Goal: Information Seeking & Learning: Learn about a topic

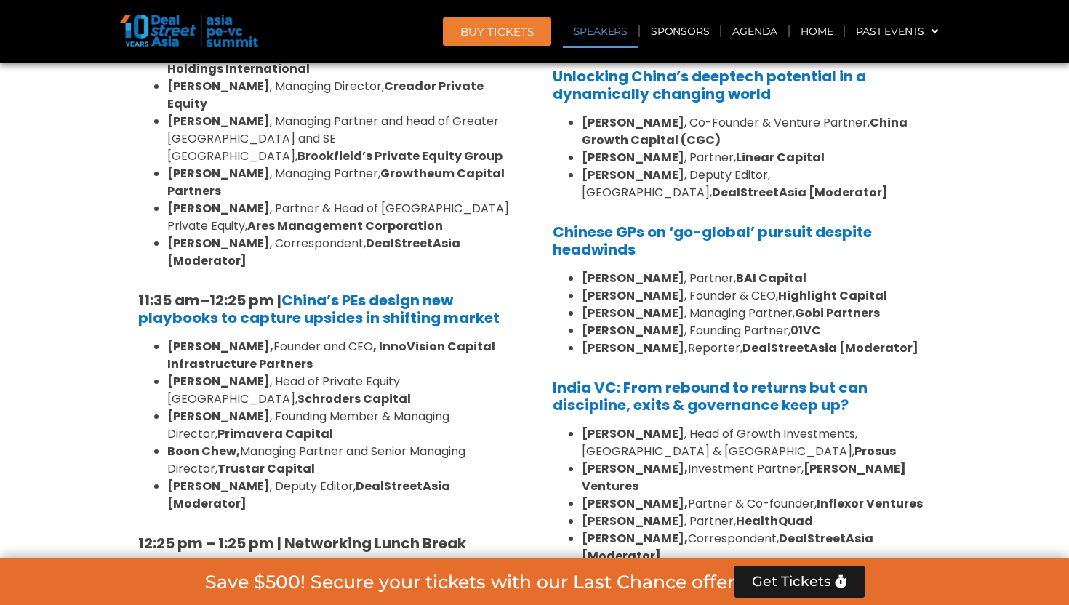
scroll to position [1531, 0]
click at [608, 31] on link "Speakers" at bounding box center [601, 31] width 76 height 33
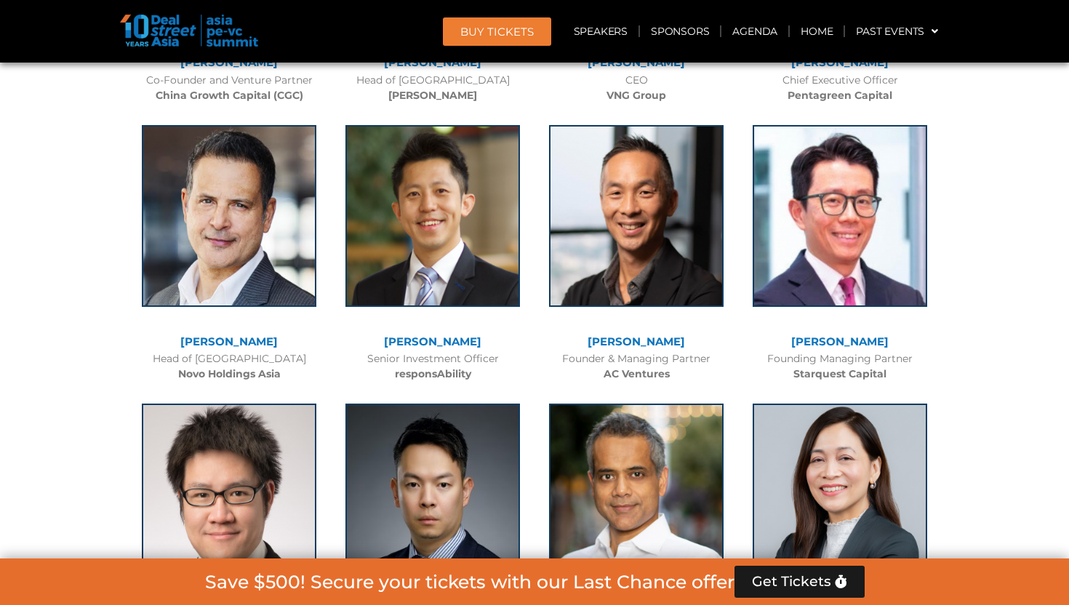
scroll to position [11008, 0]
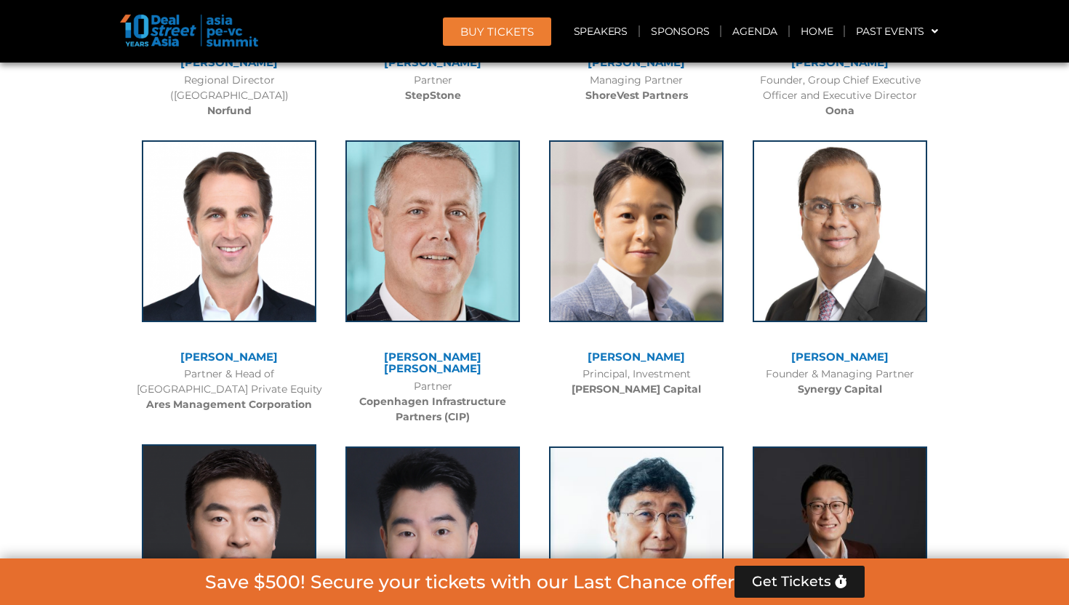
click at [248, 444] on img at bounding box center [229, 535] width 175 height 182
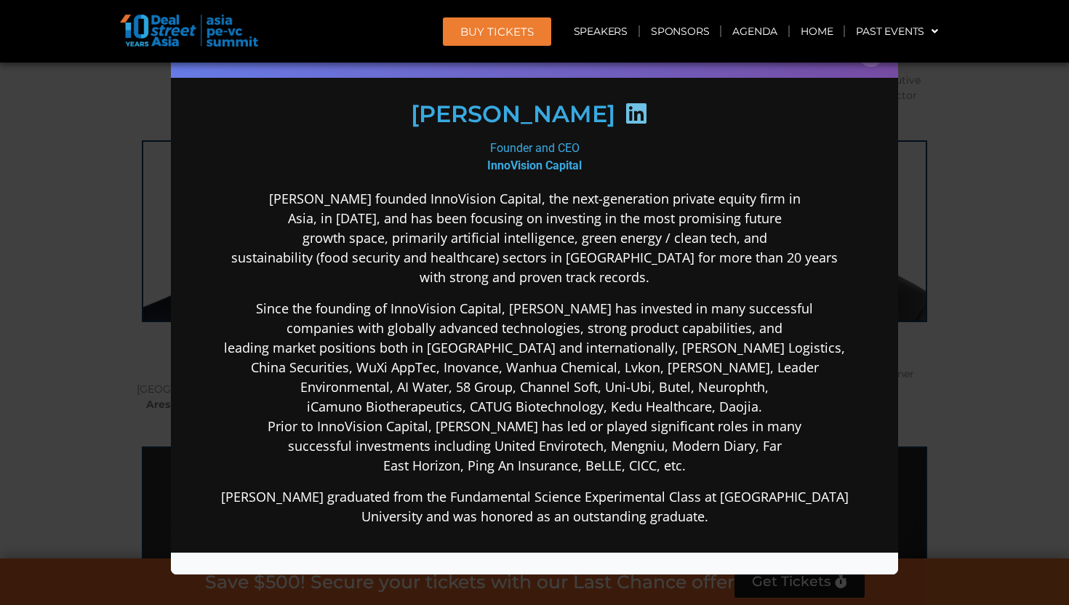
scroll to position [202, 0]
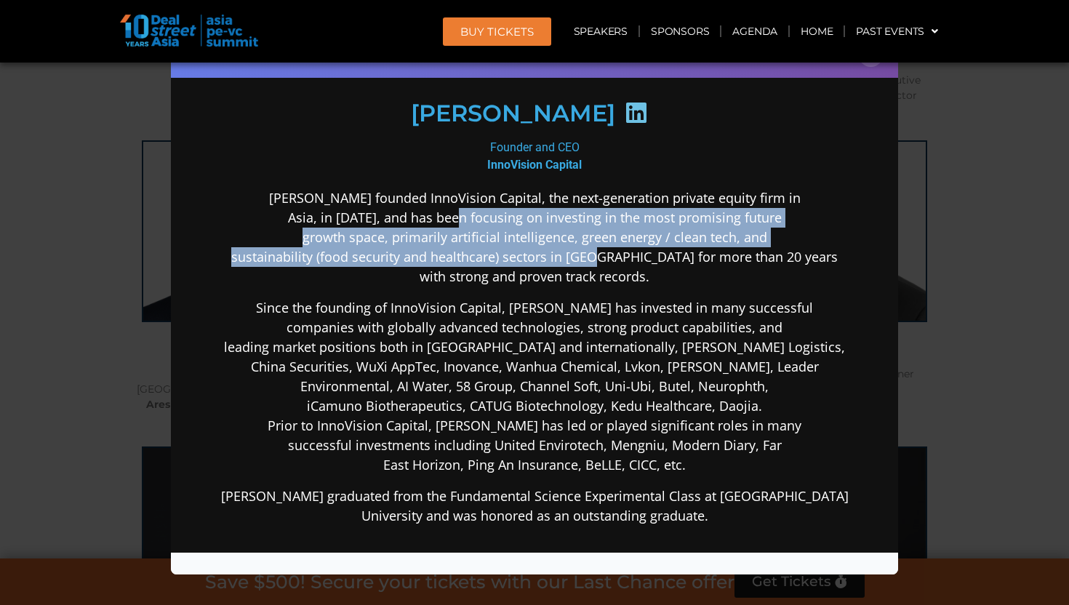
drag, startPoint x: 464, startPoint y: 217, endPoint x: 640, endPoint y: 255, distance: 180.2
click at [640, 255] on p "Lane Zhao founded InnoVision Capital, the next-generation private equity firm i…" at bounding box center [534, 237] width 629 height 98
copy p "focusing on investing in the most promising future growth space, primarily arti…"
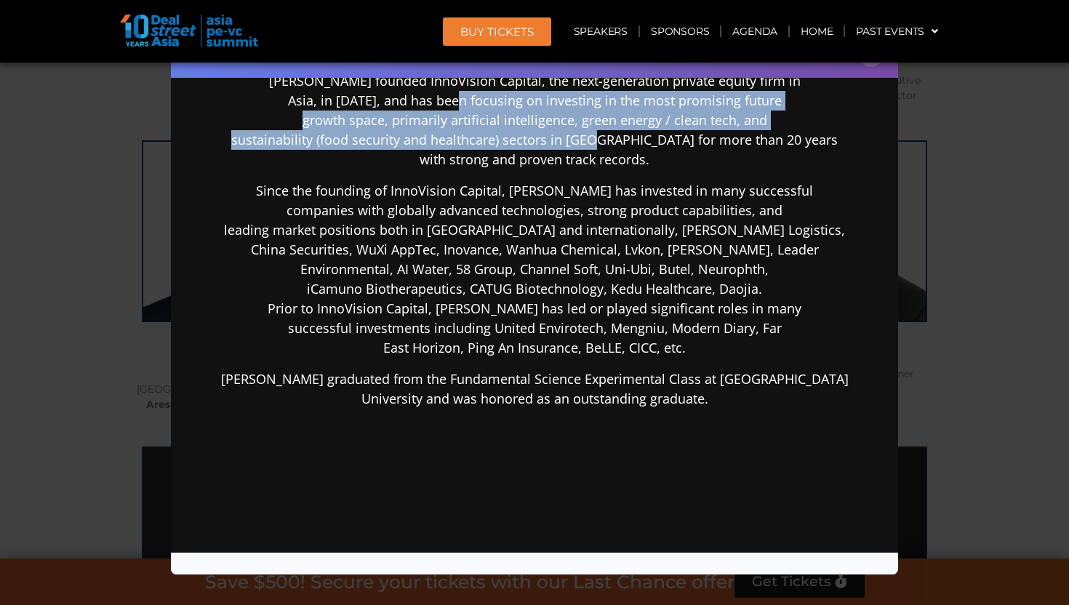
scroll to position [321, 0]
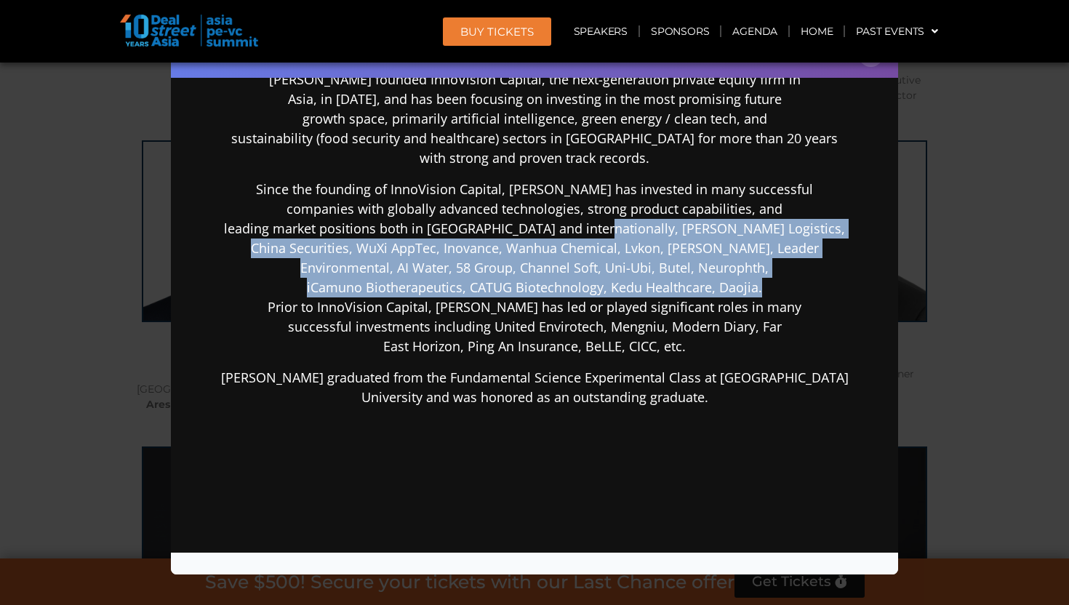
drag, startPoint x: 647, startPoint y: 231, endPoint x: 772, endPoint y: 290, distance: 138.3
click at [772, 290] on p "Since the founding of InnoVision Capital, Lane has invested in many successful …" at bounding box center [534, 267] width 629 height 177
copy p "e.g. Beike, JD Logistics, China Securities, WuXi AppTec, Inovance, Wanhua Chemi…"
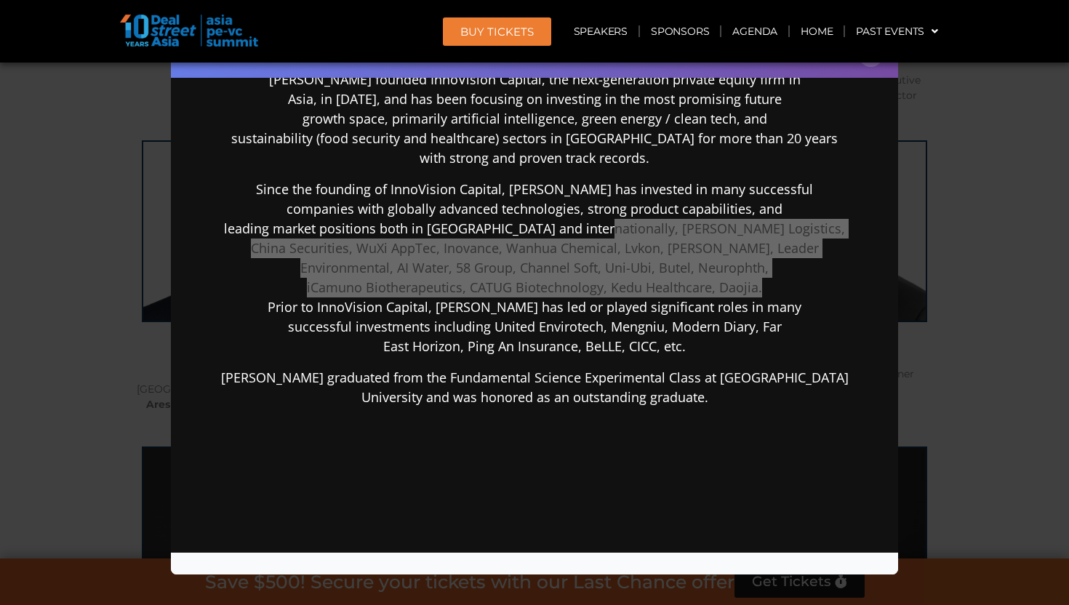
click at [171, 0] on html "Lane Zhao Founder and CEO InnoVision Capital Lane Zhao founded InnoVision Capit…" at bounding box center [534, 220] width 727 height 934
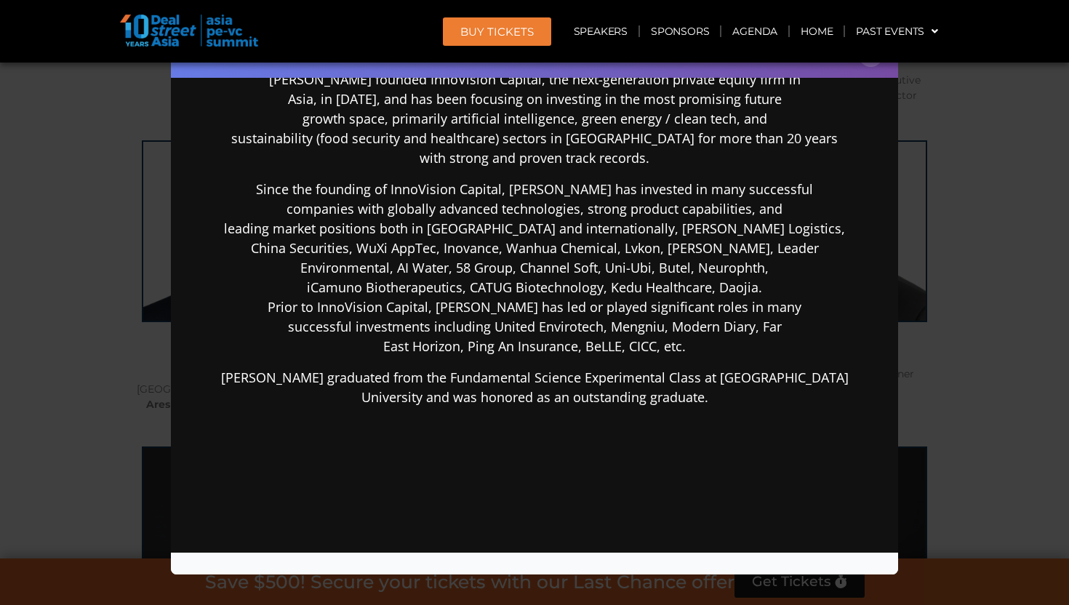
click at [1009, 203] on div "Speaker Profile ×" at bounding box center [534, 302] width 1069 height 605
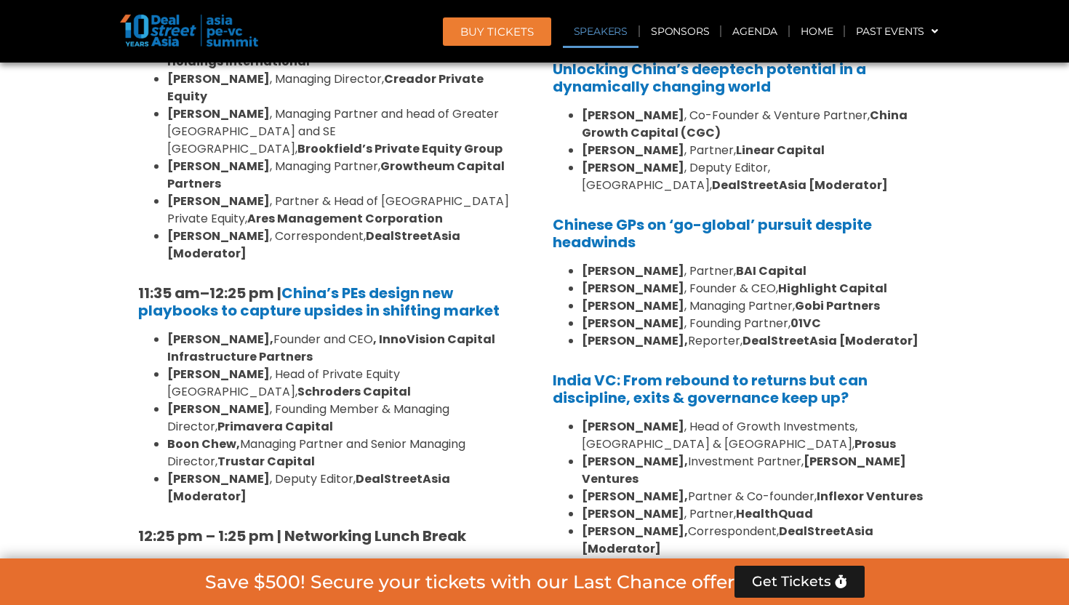
scroll to position [8651, 0]
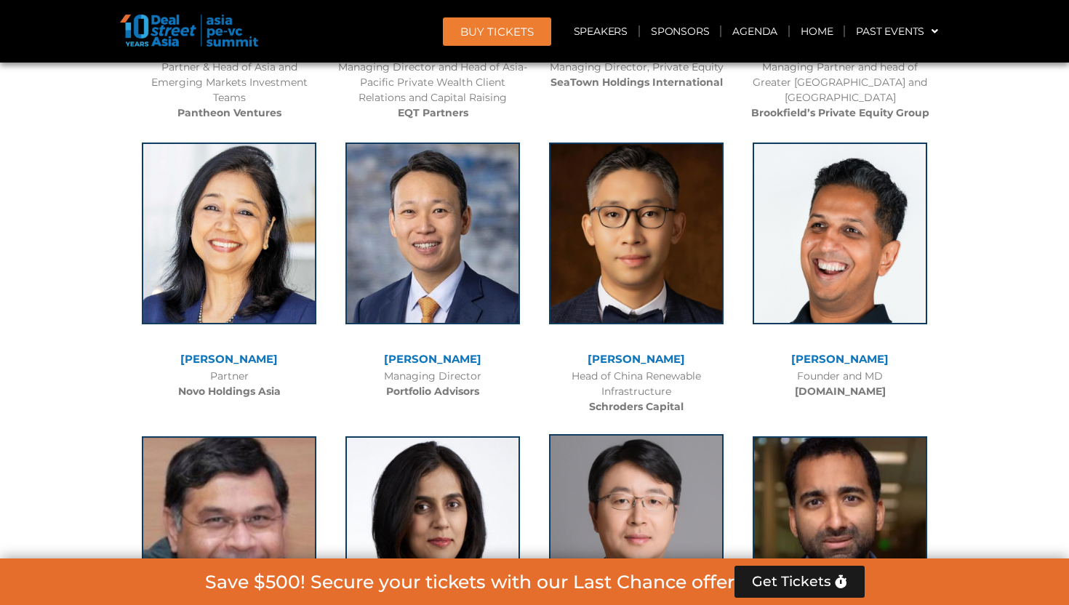
click at [670, 434] on img at bounding box center [636, 525] width 175 height 182
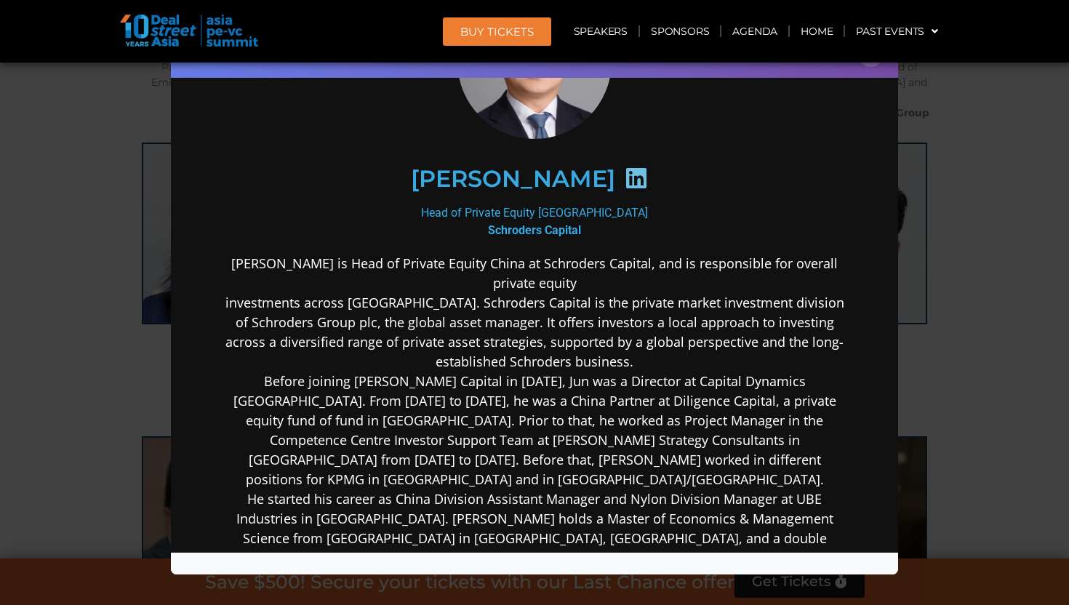
scroll to position [152, 0]
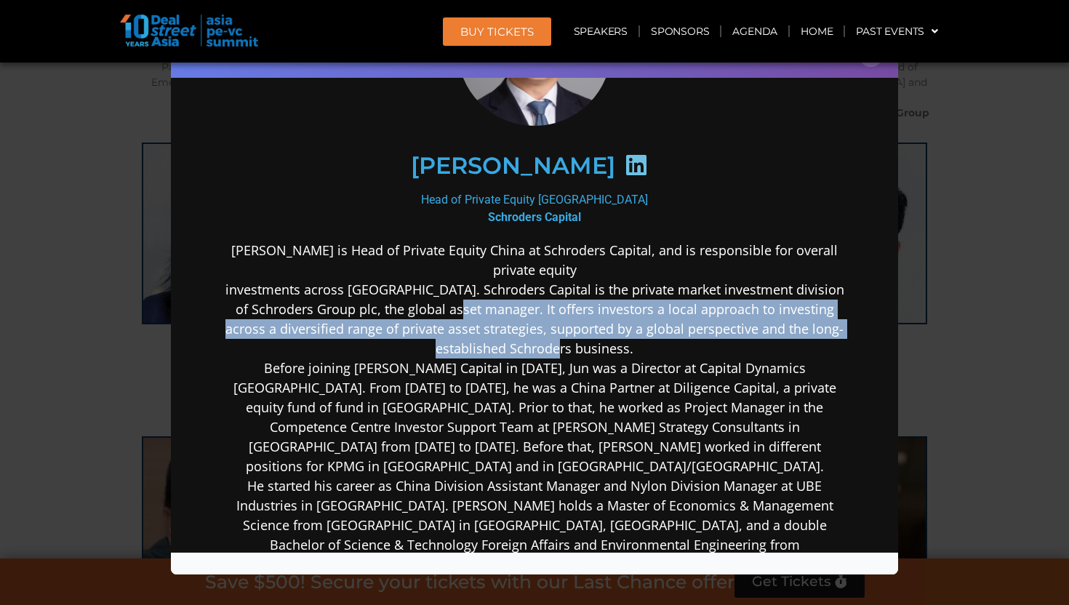
drag, startPoint x: 476, startPoint y: 306, endPoint x: 620, endPoint y: 354, distance: 151.6
click at [620, 354] on p "Jun Qian is Head of Private Equity China at Schroders Capital, and is responsib…" at bounding box center [534, 407] width 629 height 334
copy p "It offers investors a local approach to investing across a diversified range of…"
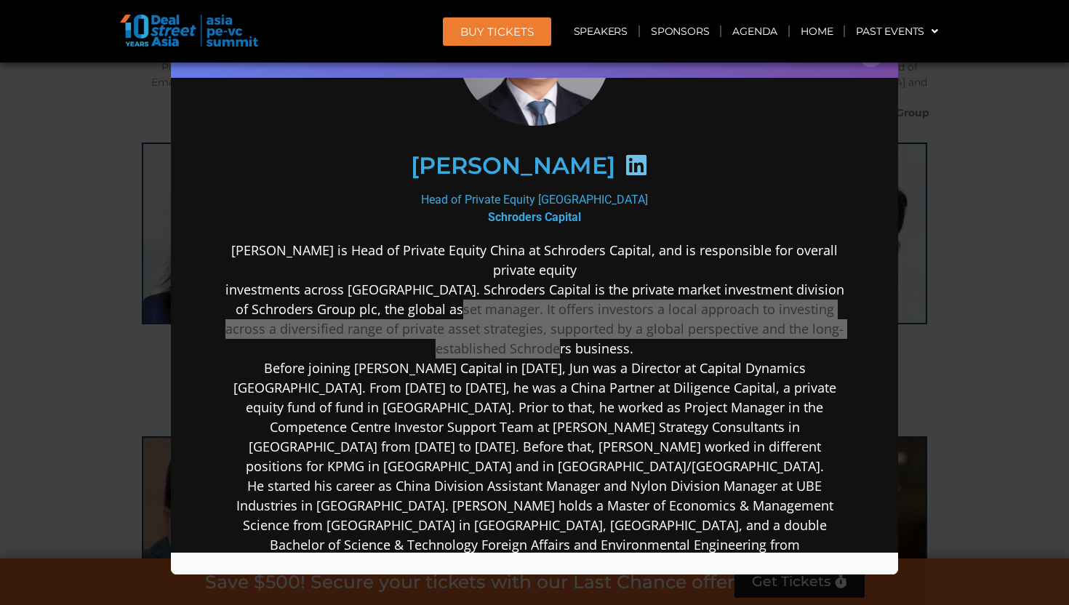
drag, startPoint x: 410, startPoint y: 272, endPoint x: 142, endPoint y: 8, distance: 376.6
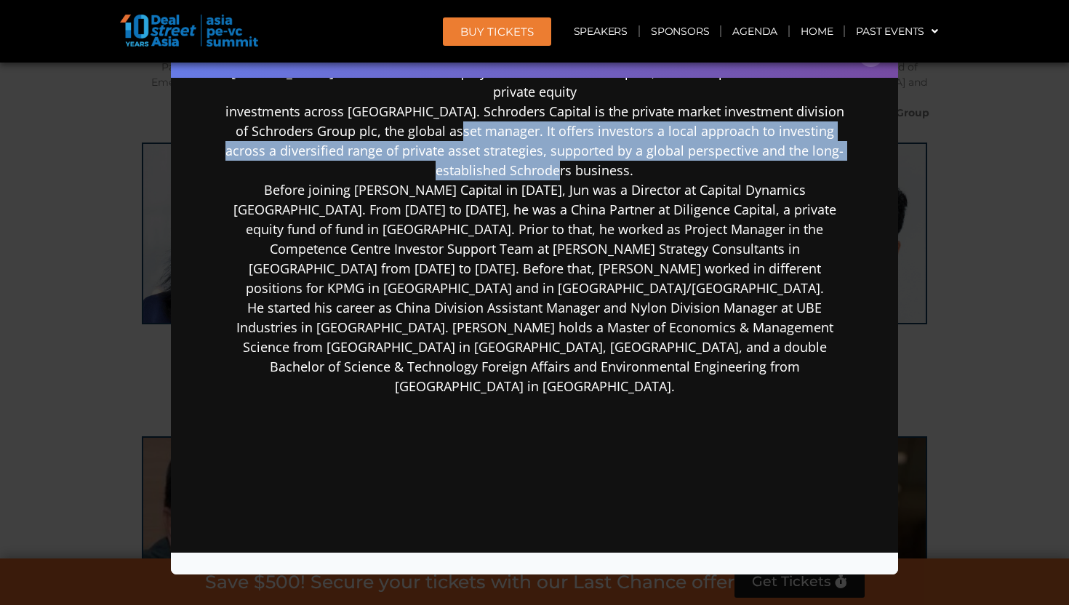
scroll to position [335, 0]
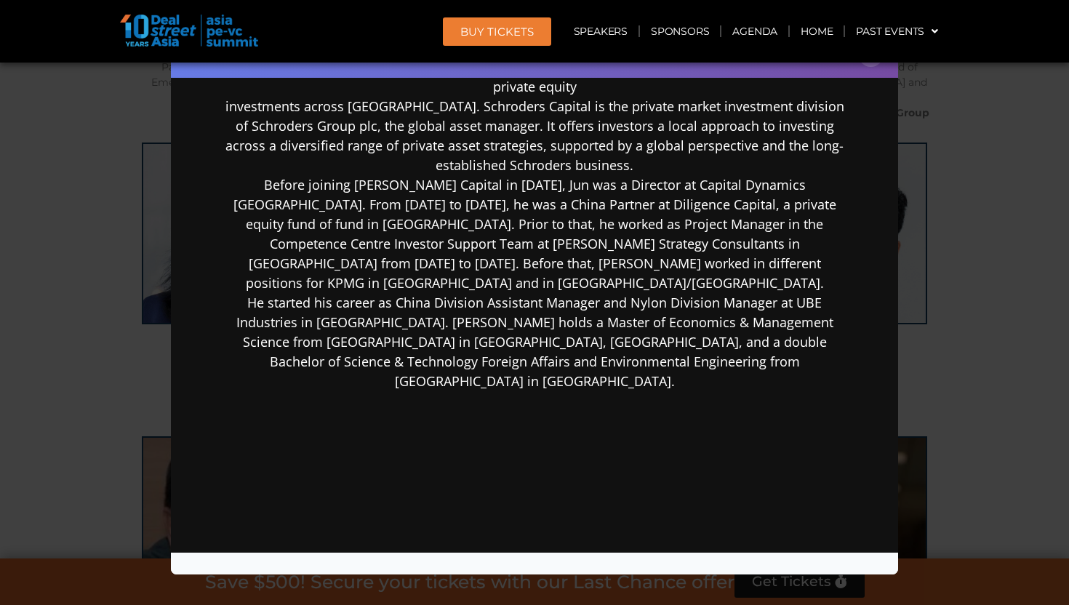
click at [1037, 112] on div "Speaker Profile ×" at bounding box center [534, 302] width 1069 height 605
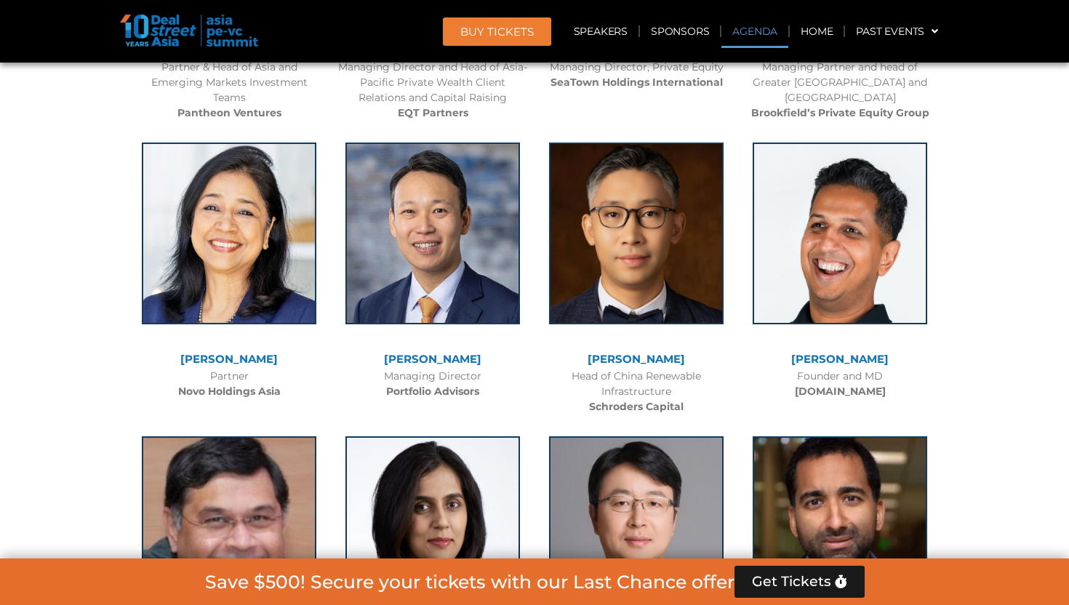
click at [767, 25] on link "Agenda" at bounding box center [755, 31] width 67 height 33
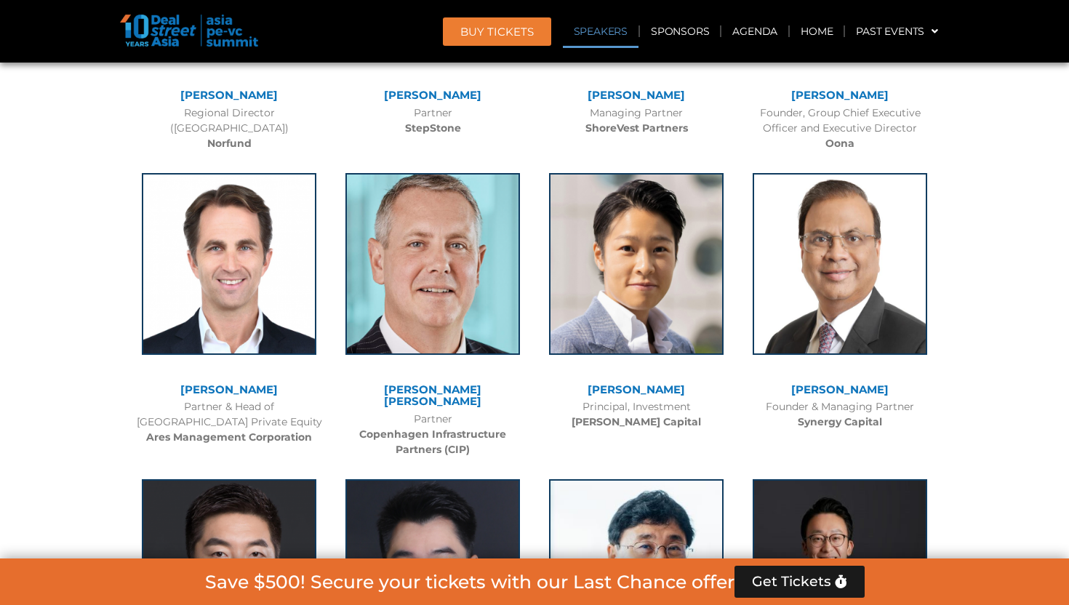
scroll to position [1504, 0]
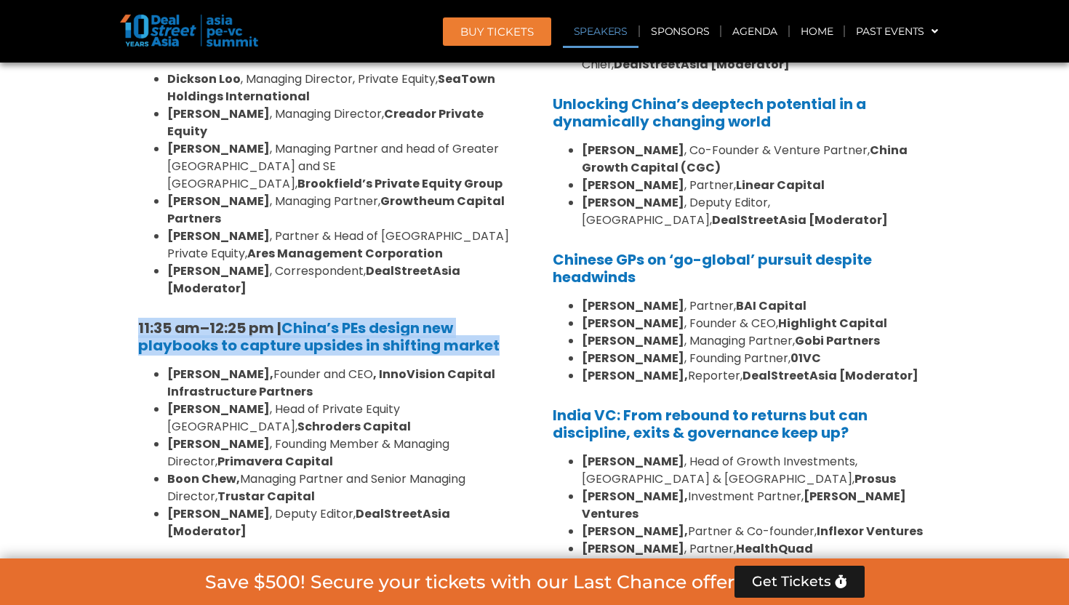
drag, startPoint x: 364, startPoint y: 276, endPoint x: 135, endPoint y: 258, distance: 229.2
copy h5 "11:35 am – 12:25 pm | China’s PEs design new playbooks to capture upsides in sh…"
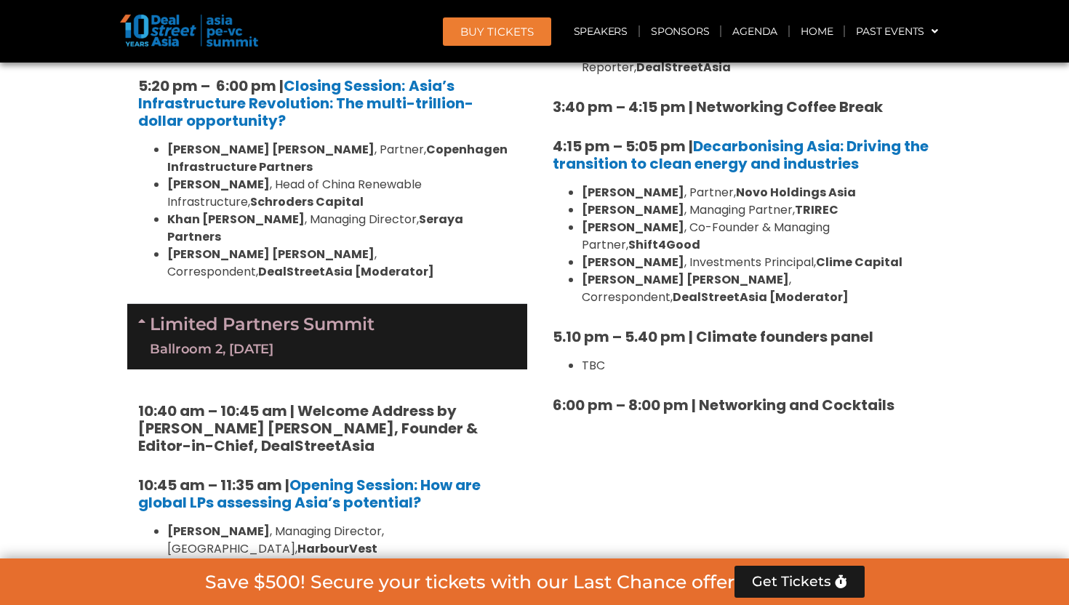
scroll to position [4112, 0]
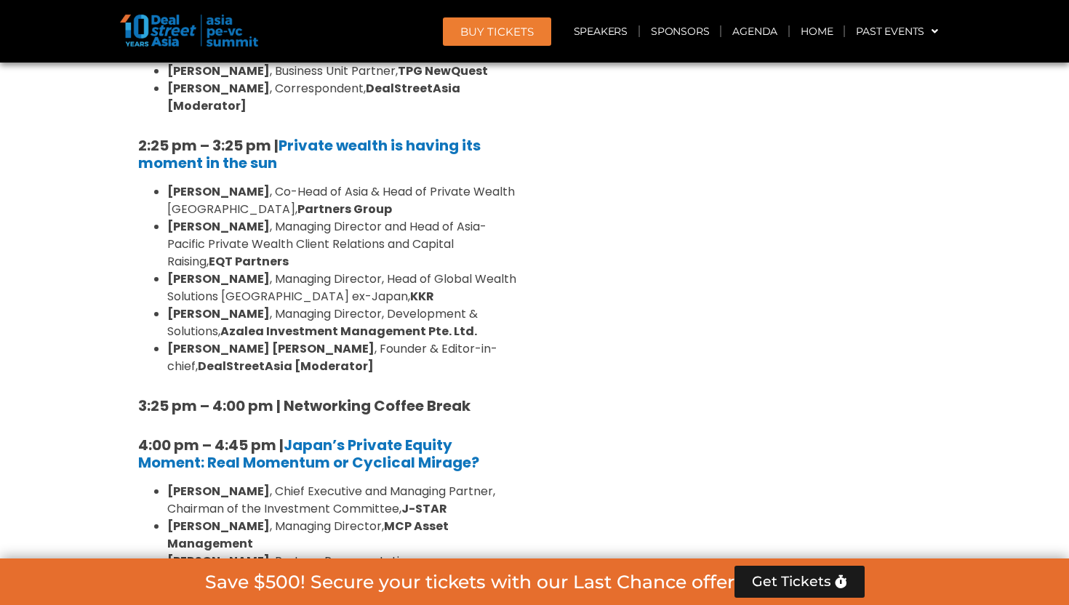
drag, startPoint x: 380, startPoint y: 308, endPoint x: 119, endPoint y: 279, distance: 262.7
copy strong "4:45 pm to 5:30 pm | Closing Session: The case for emerging fund managers"
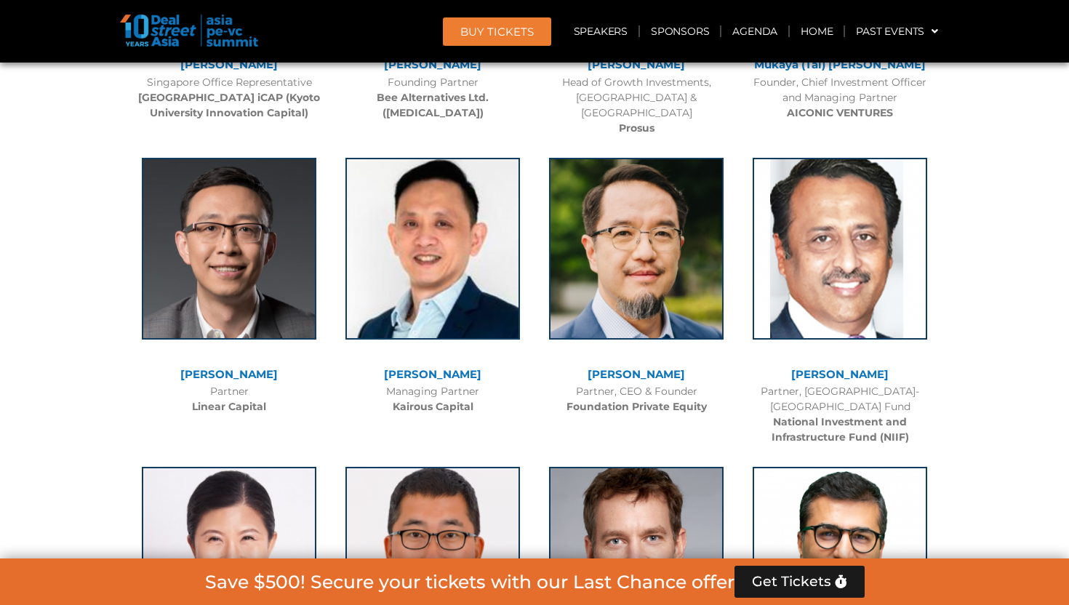
scroll to position [3530, 0]
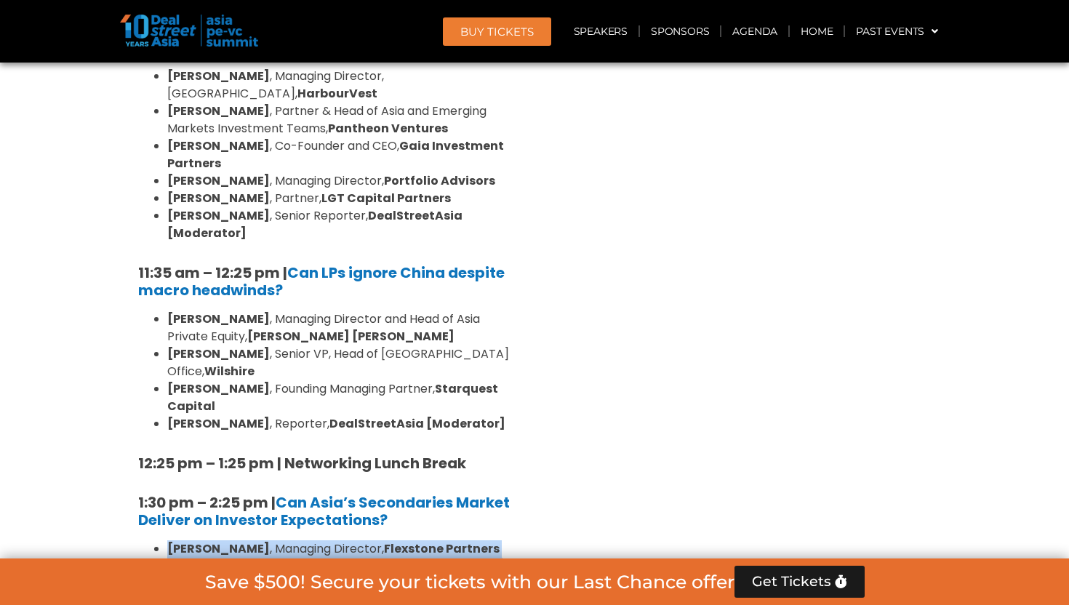
drag, startPoint x: 546, startPoint y: 341, endPoint x: 388, endPoint y: 273, distance: 171.4
click at [437, 558] on strong "[PERSON_NAME] Capital" at bounding box center [333, 575] width 333 height 34
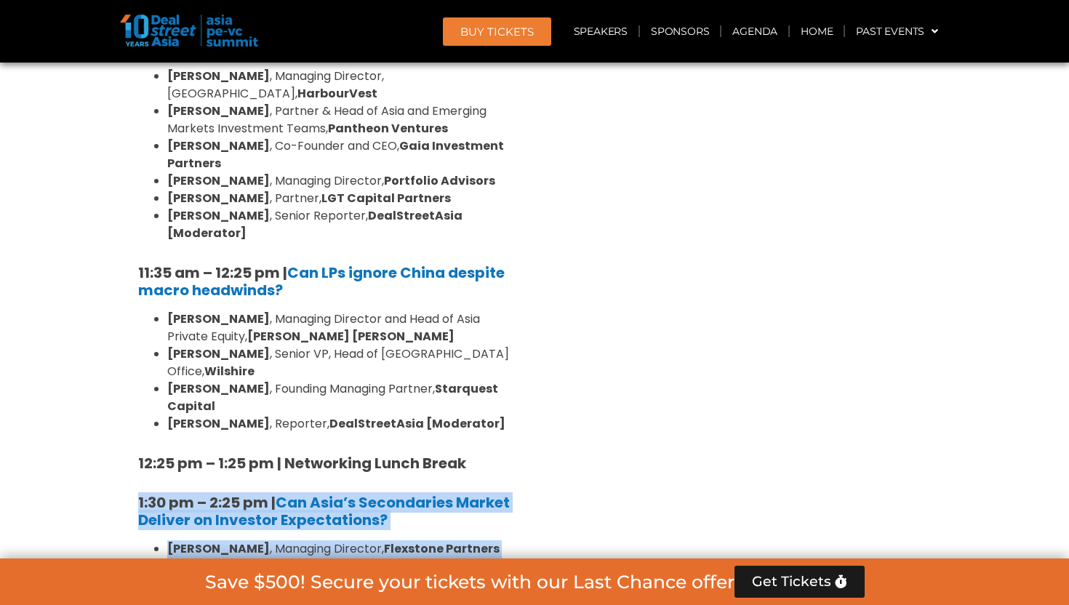
drag, startPoint x: 527, startPoint y: 336, endPoint x: 124, endPoint y: 202, distance: 424.0
copy div "1:30 pm – 2:25 pm | Can Asia’s Secondaries Market Deliver on Investor Expectati…"
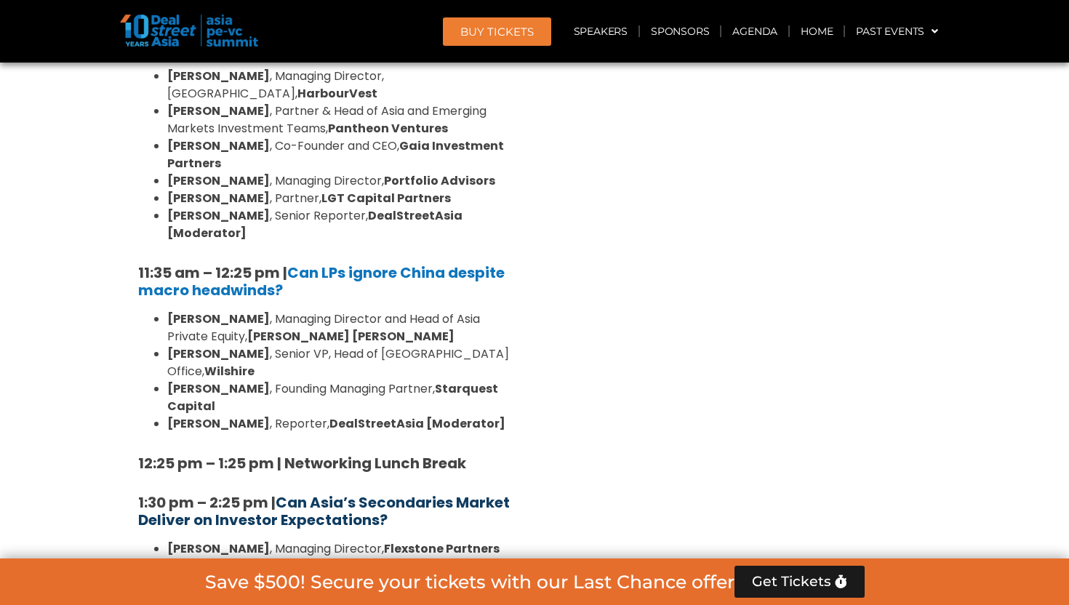
click at [364, 493] on b "Can Asia’s Secondaries Market Deliver on Investor Expectations?" at bounding box center [324, 512] width 372 height 38
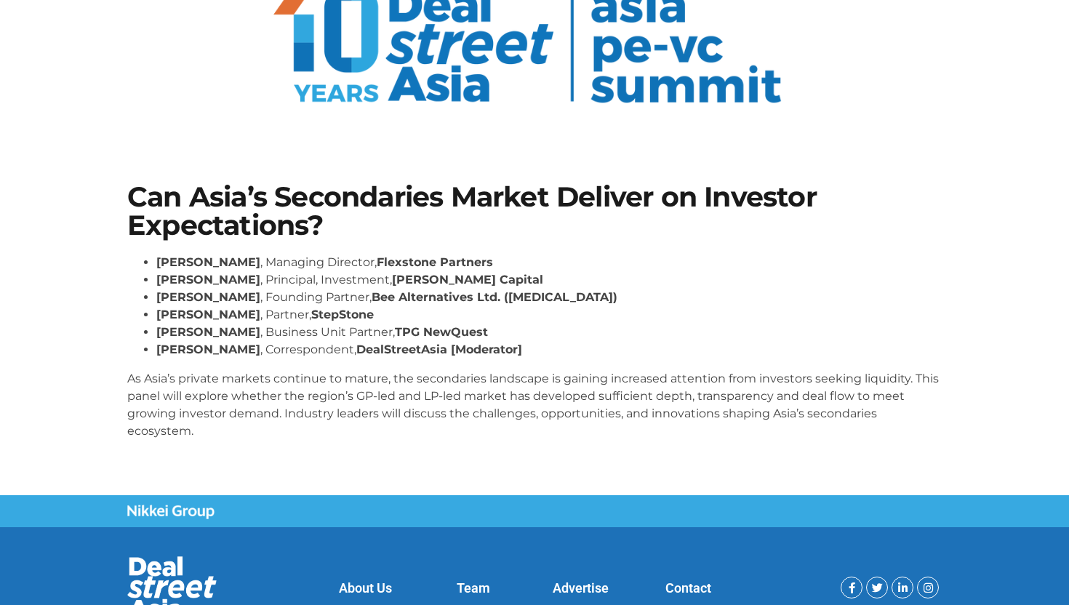
scroll to position [127, 0]
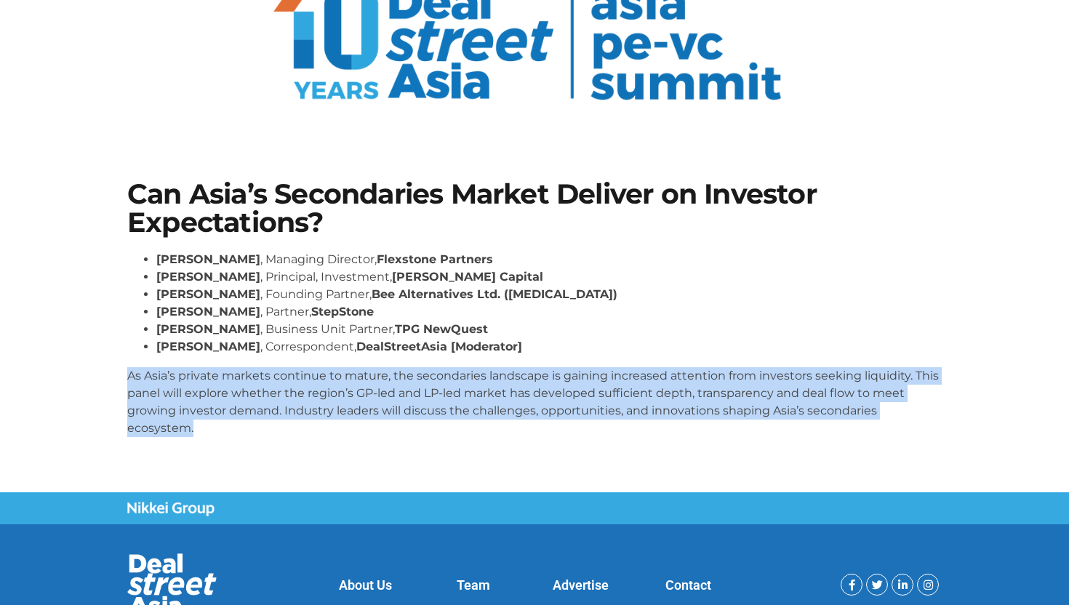
drag, startPoint x: 212, startPoint y: 437, endPoint x: 117, endPoint y: 375, distance: 114.0
click at [117, 374] on section "Can Asia’s Secondaries Market Deliver on Investor Expectations? Lay Hong Lee , …" at bounding box center [534, 315] width 1069 height 356
copy p "As Asia’s private markets continue to mature, the secondaries landscape is gain…"
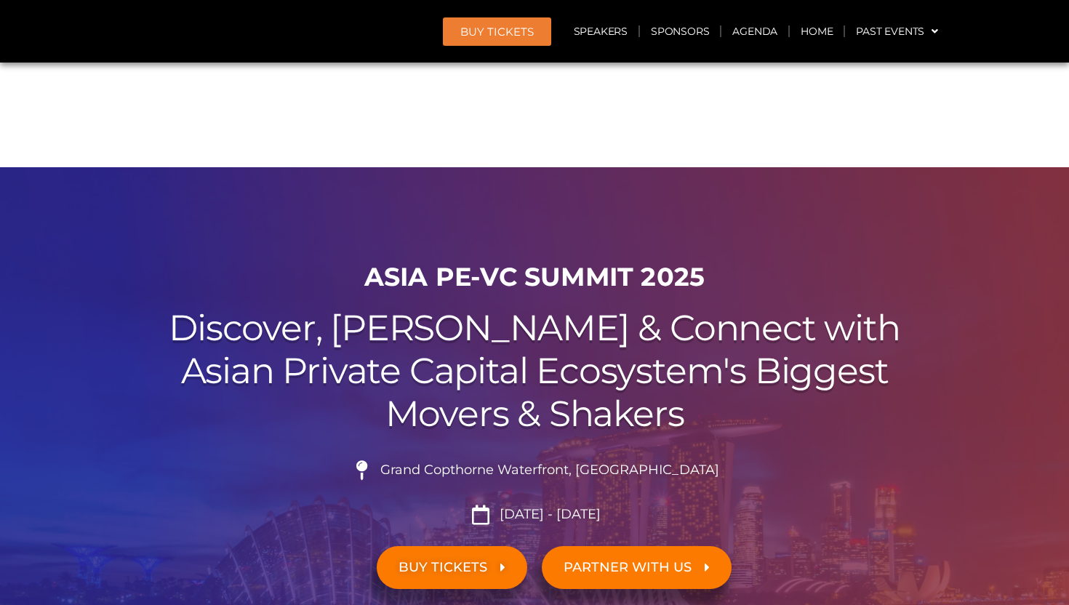
scroll to position [3530, 0]
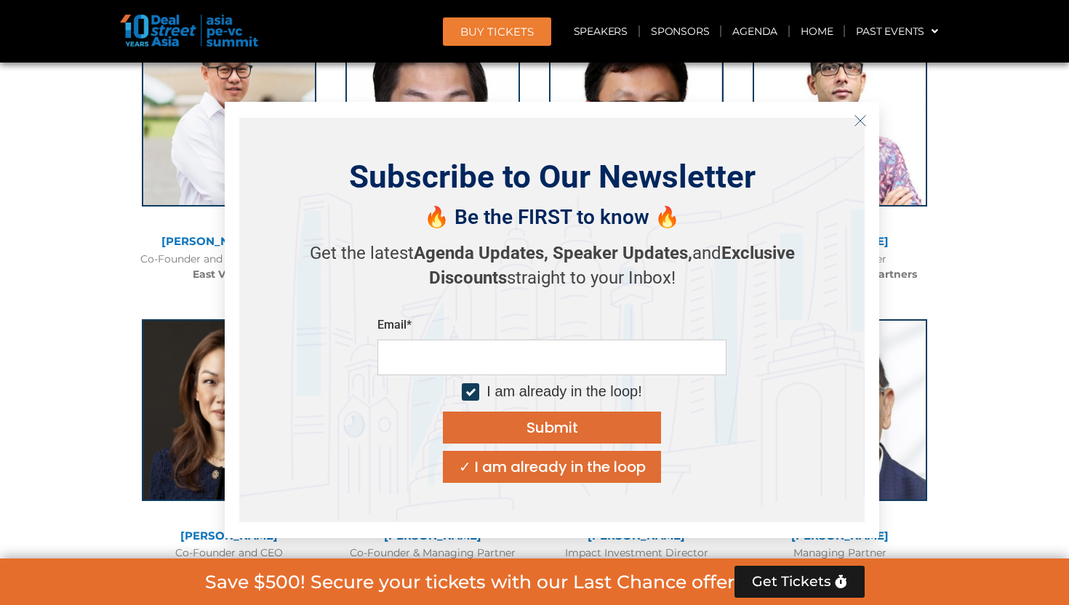
click at [871, 116] on button "Close" at bounding box center [860, 120] width 23 height 23
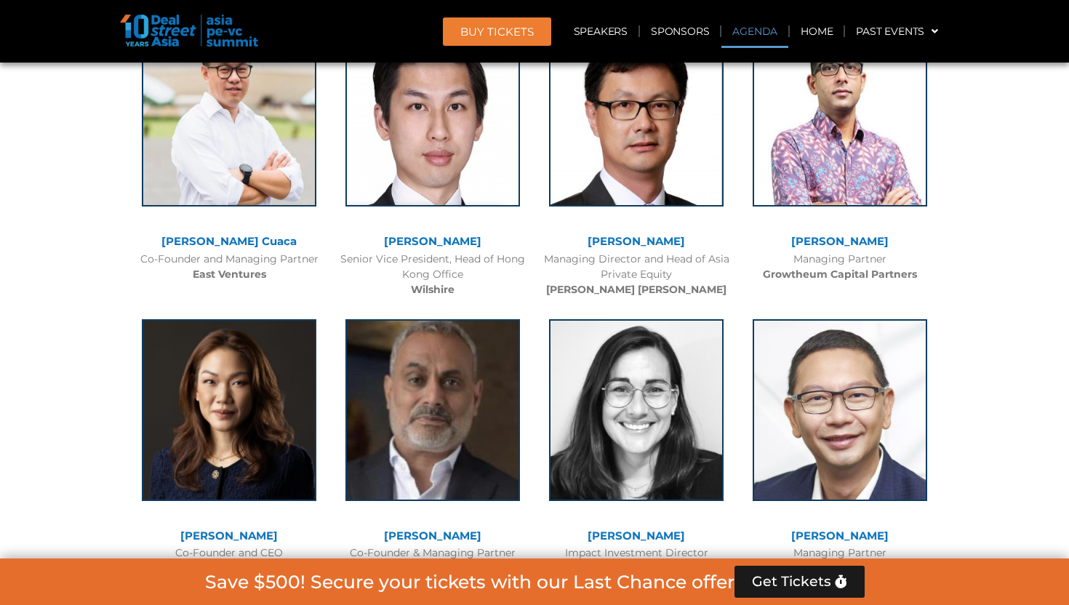
click at [749, 28] on link "Agenda" at bounding box center [755, 31] width 67 height 33
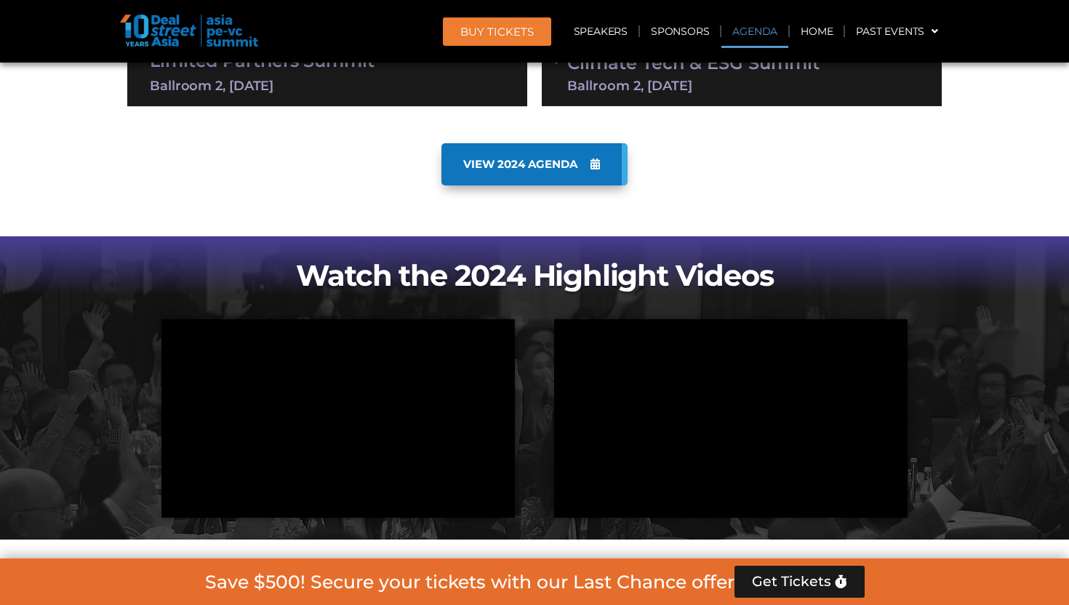
scroll to position [865, 0]
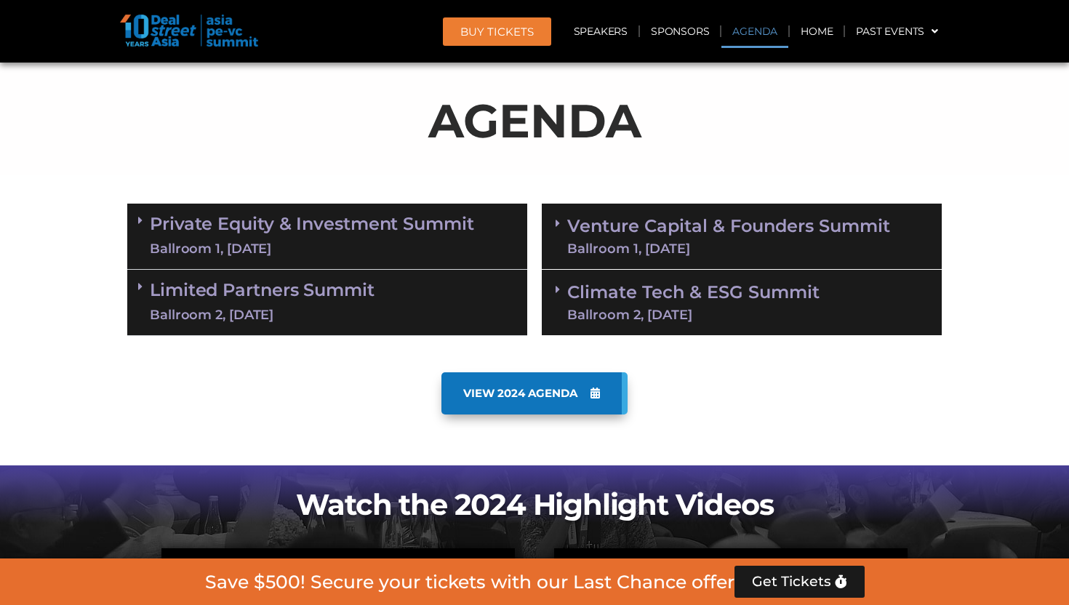
click at [685, 237] on link "Venture Capital & Founders​ Summit Ballroom 1, [DATE]" at bounding box center [728, 237] width 323 height 38
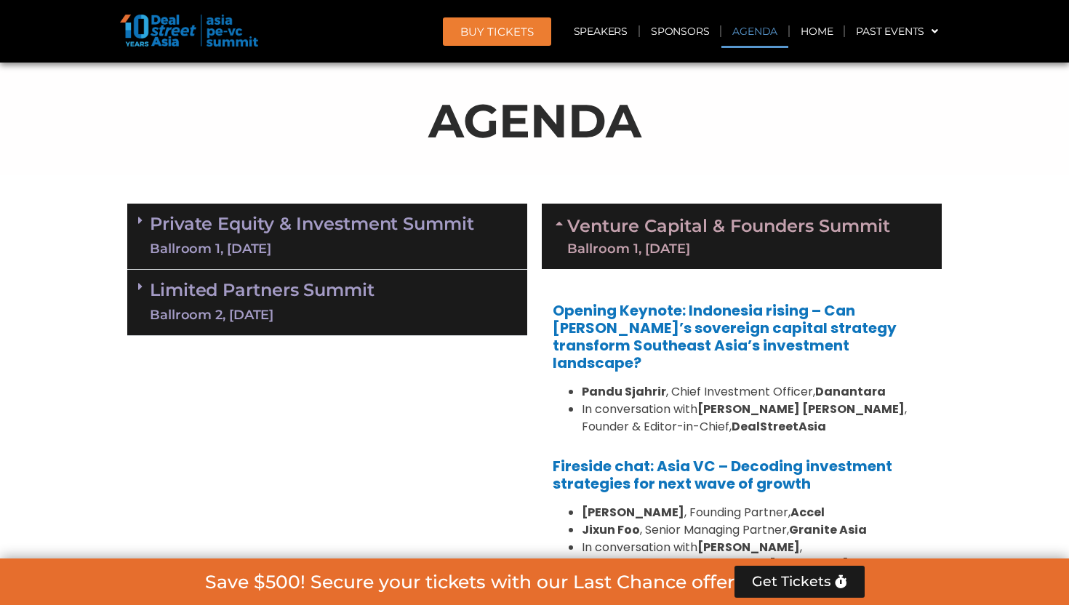
scroll to position [1373, 0]
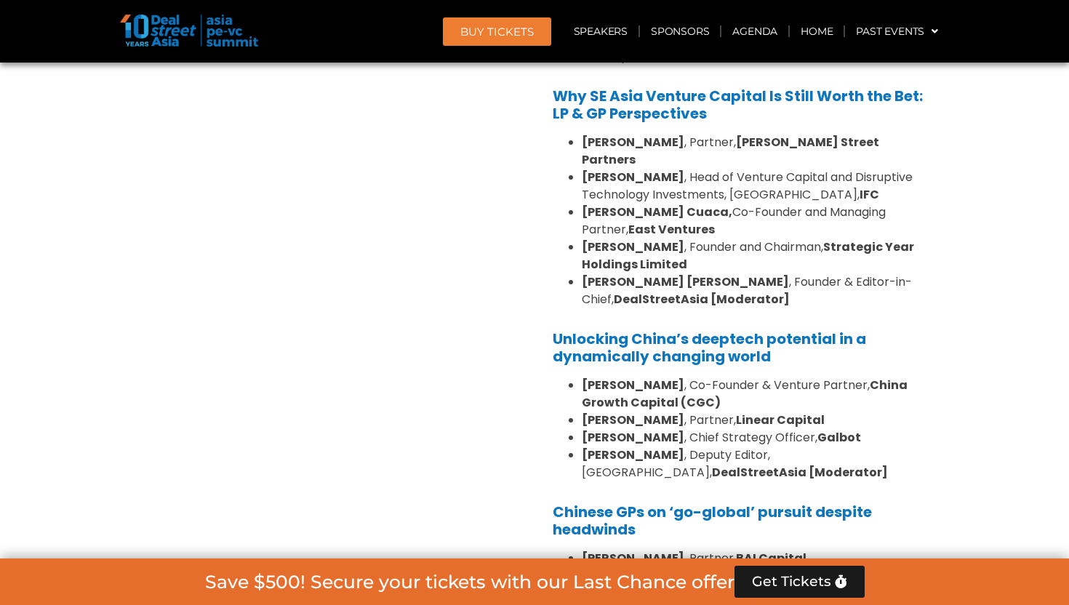
drag, startPoint x: 674, startPoint y: 431, endPoint x: 552, endPoint y: 307, distance: 173.9
click at [552, 307] on div "Opening Keynote: Indonesia rising – Can [PERSON_NAME]’s sovereign capital strat…" at bounding box center [742, 334] width 400 height 1147
copy div "Unlocking China’s deeptech potential in a dynamically changing world [PERSON_NA…"
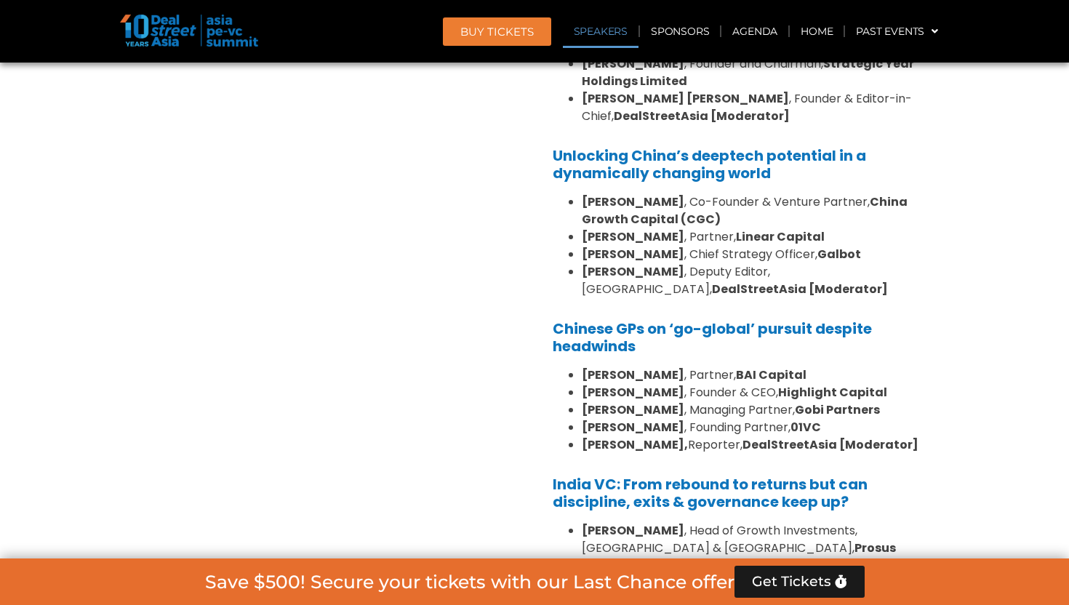
scroll to position [1560, 0]
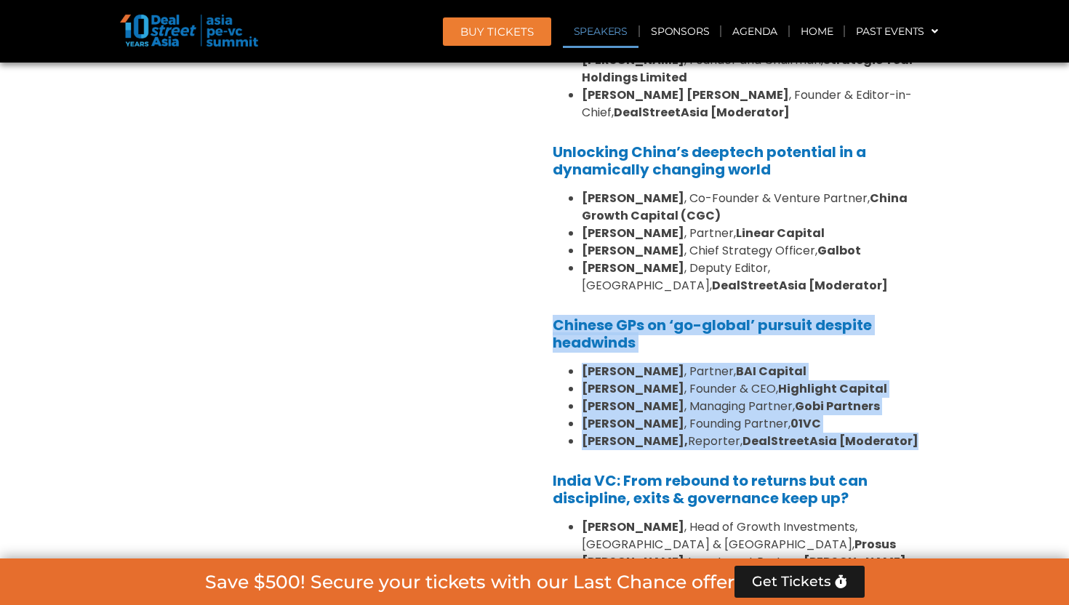
drag, startPoint x: 892, startPoint y: 412, endPoint x: 549, endPoint y: 288, distance: 364.5
click at [549, 288] on div "Opening Keynote: Indonesia rising – Can [PERSON_NAME]’s sovereign capital strat…" at bounding box center [742, 147] width 400 height 1147
copy div "Chinese GPs on ‘go-global’ pursuit despite headwinds [PERSON_NAME] , Partner, B…"
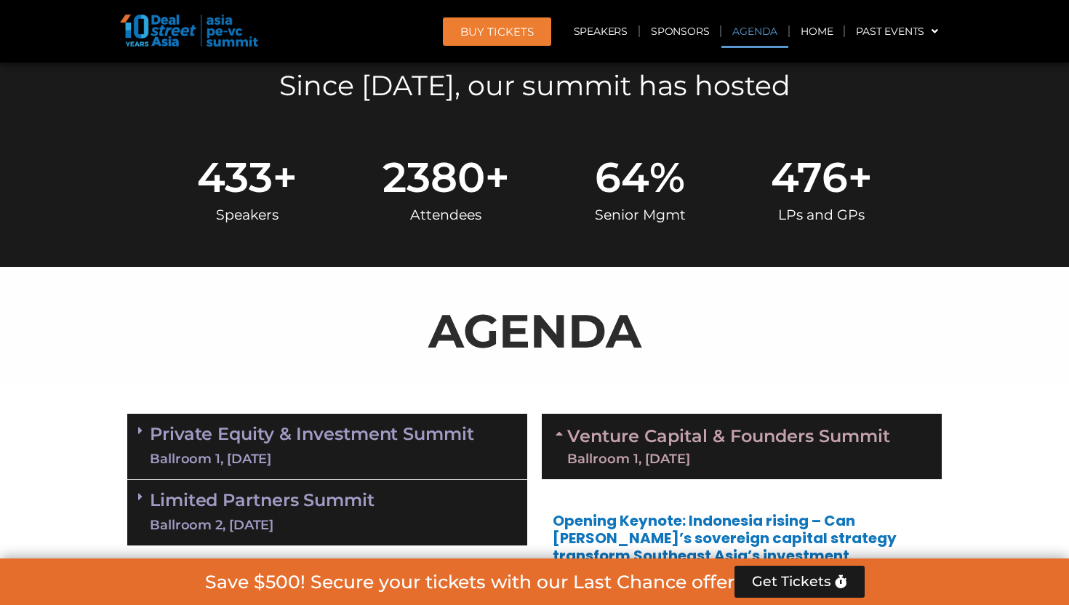
scroll to position [550, 0]
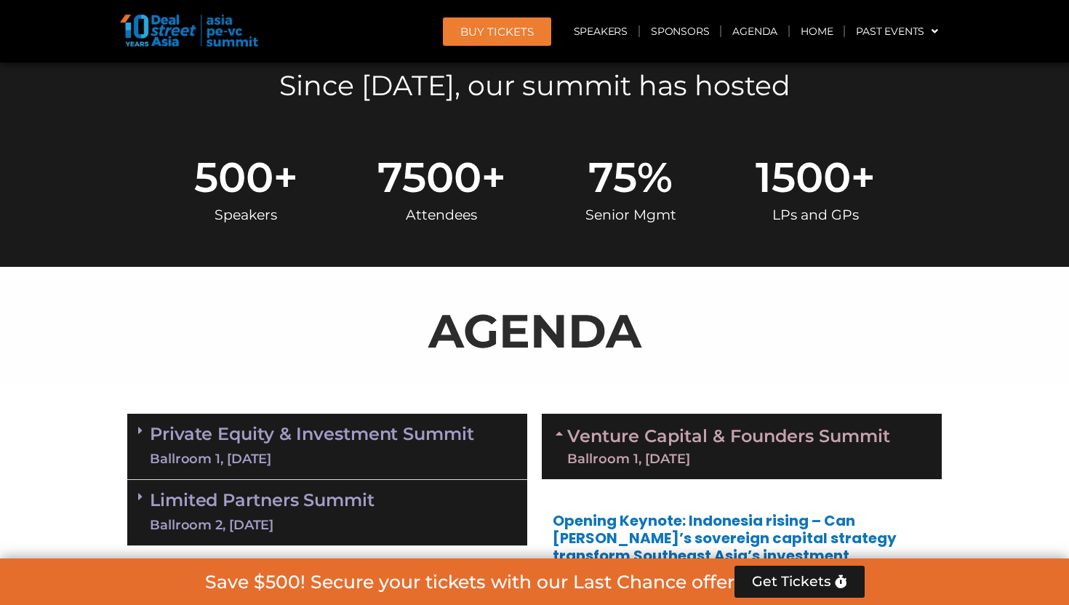
click at [377, 451] on div "Ballroom 1, [DATE]" at bounding box center [312, 459] width 324 height 18
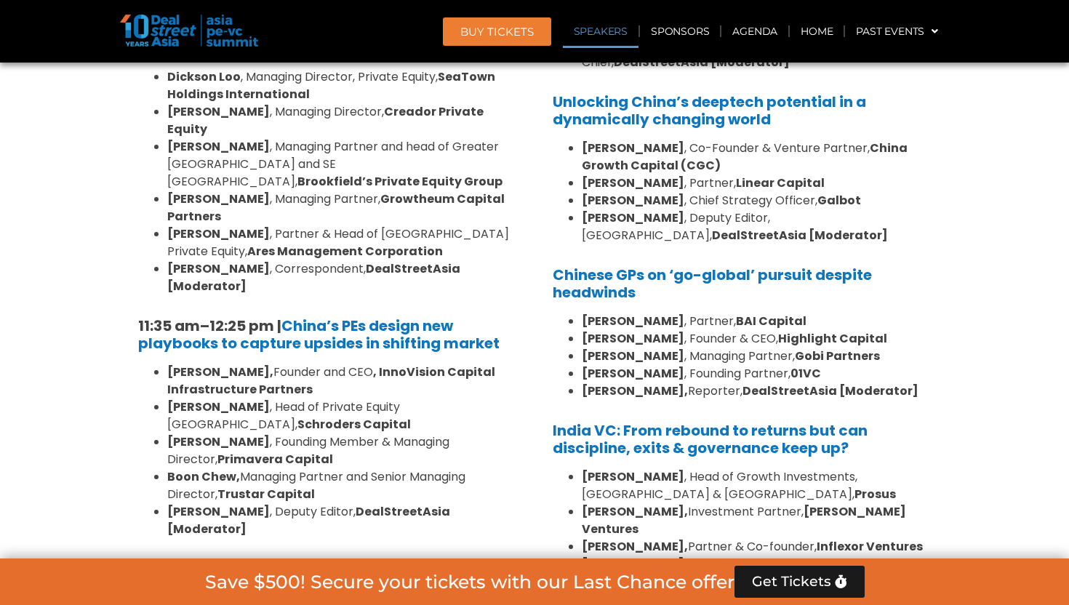
scroll to position [1516, 0]
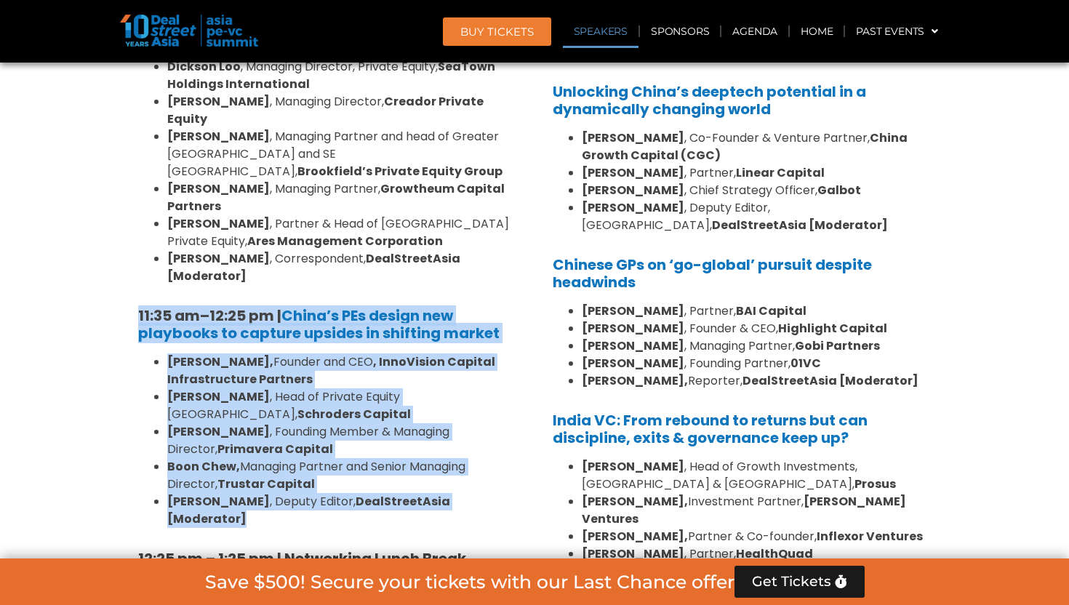
drag, startPoint x: 512, startPoint y: 415, endPoint x: 117, endPoint y: 249, distance: 428.7
copy div "11:35 am – 12:25 pm | China’s PEs design new playbooks to capture upsides in sh…"
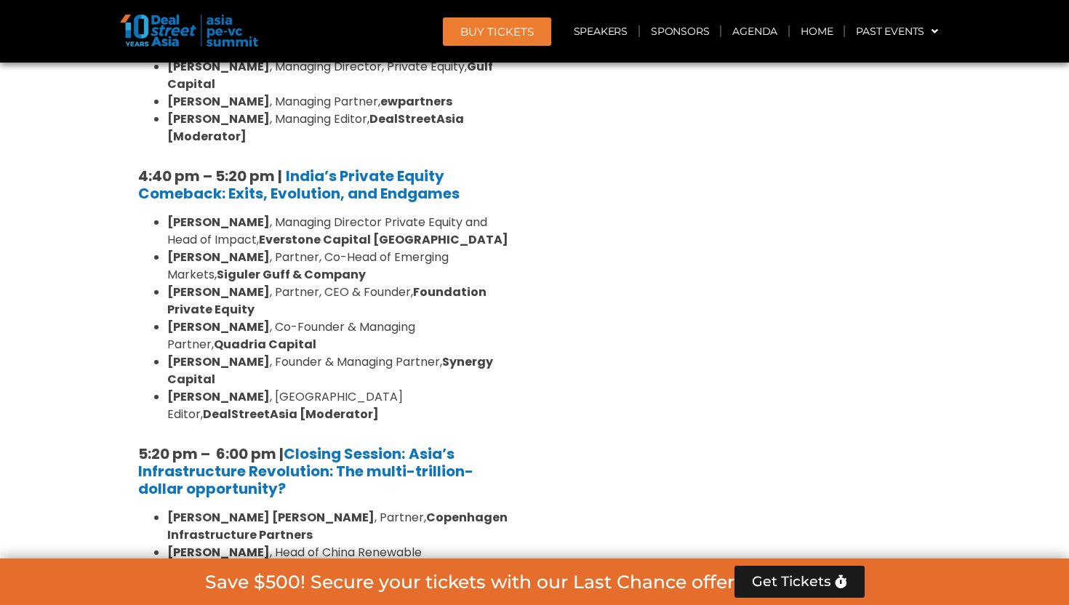
scroll to position [2732, 0]
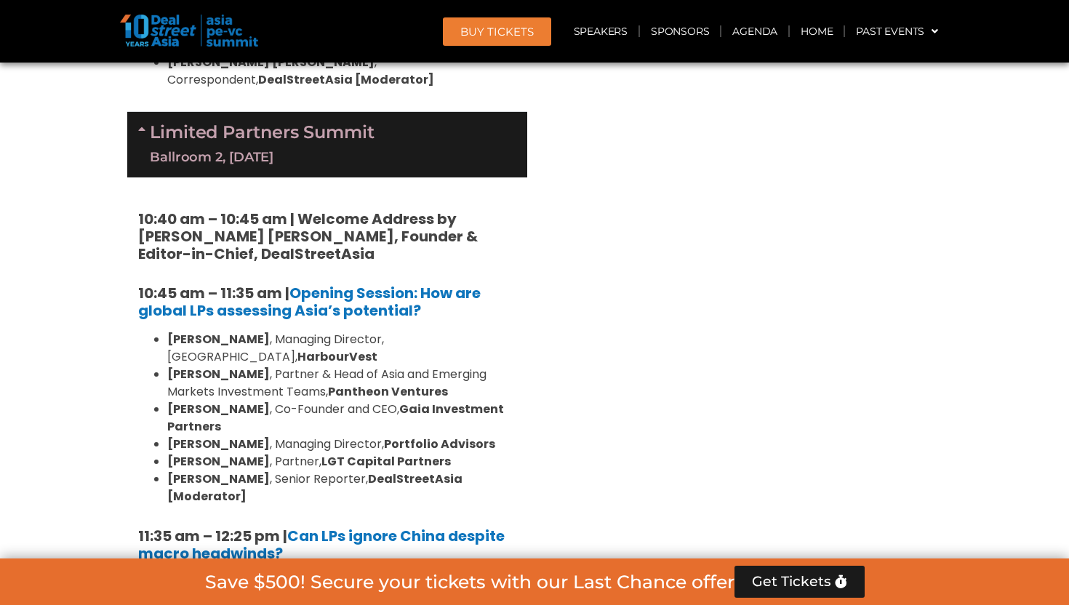
scroll to position [3232, 0]
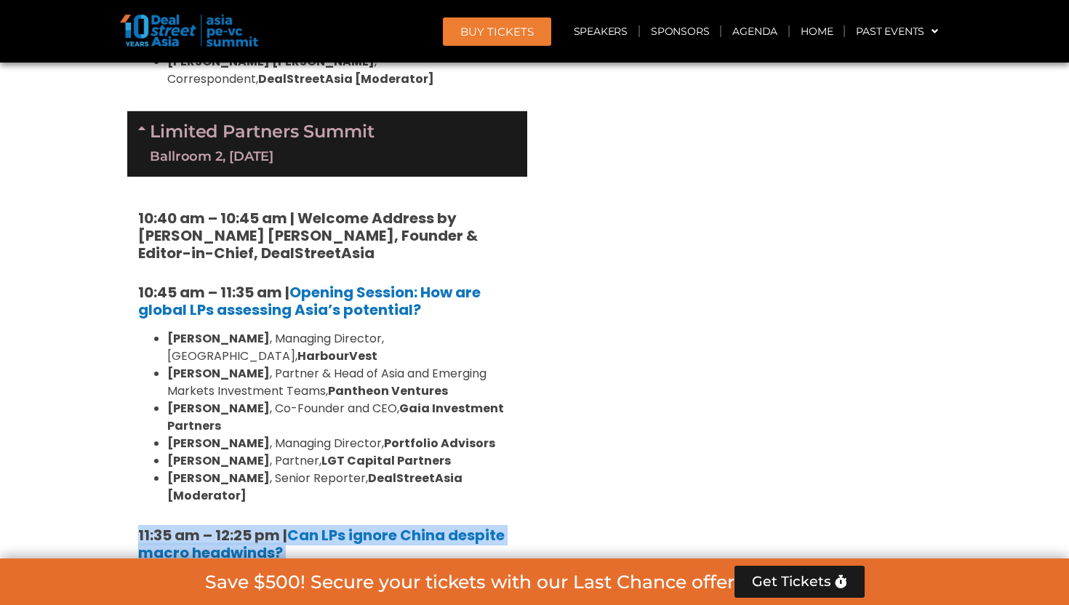
drag, startPoint x: 507, startPoint y: 384, endPoint x: 123, endPoint y: 252, distance: 406.3
copy div "11:35 am – 12:25 pm | Can LPs ignore China despite macro headwinds? [PERSON_NAM…"
